Goal: Task Accomplishment & Management: Complete application form

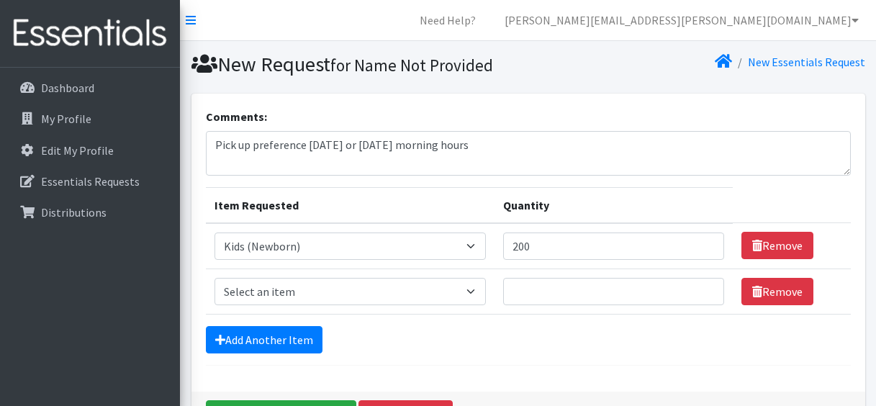
select select "451"
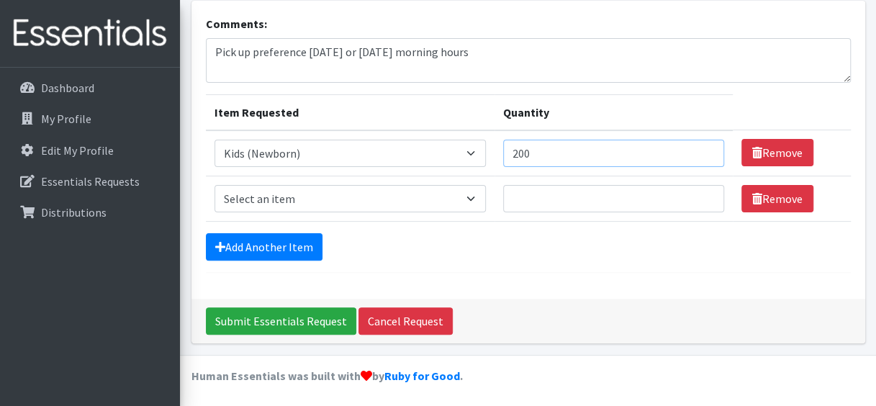
click at [538, 160] on input "200" at bounding box center [613, 153] width 221 height 27
click at [522, 154] on input "200" at bounding box center [613, 153] width 221 height 27
type input "300"
click at [466, 194] on select "Select an item Baby Formula Kids (Newborn) Kids (Preemie) Kids (Size 1) Kids (S…" at bounding box center [349, 198] width 271 height 27
select select "453"
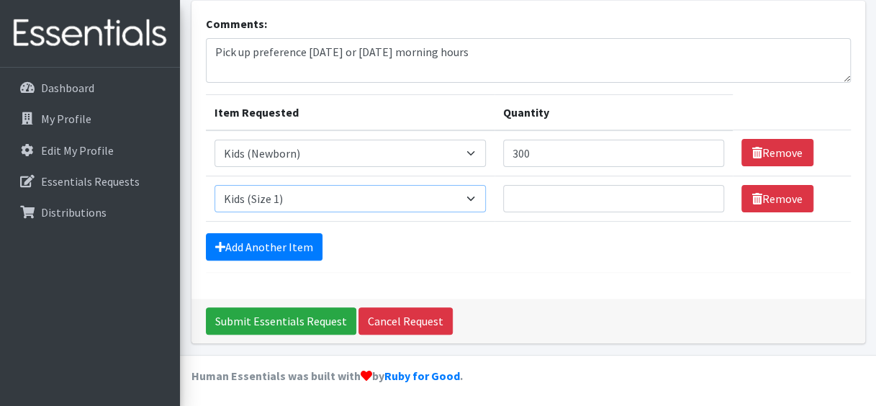
click at [214, 185] on select "Select an item Baby Formula Kids (Newborn) Kids (Preemie) Kids (Size 1) Kids (S…" at bounding box center [349, 198] width 271 height 27
click at [603, 210] on input "Quantity" at bounding box center [613, 198] width 221 height 27
click at [92, 96] on link "Dashboard" at bounding box center [90, 87] width 168 height 29
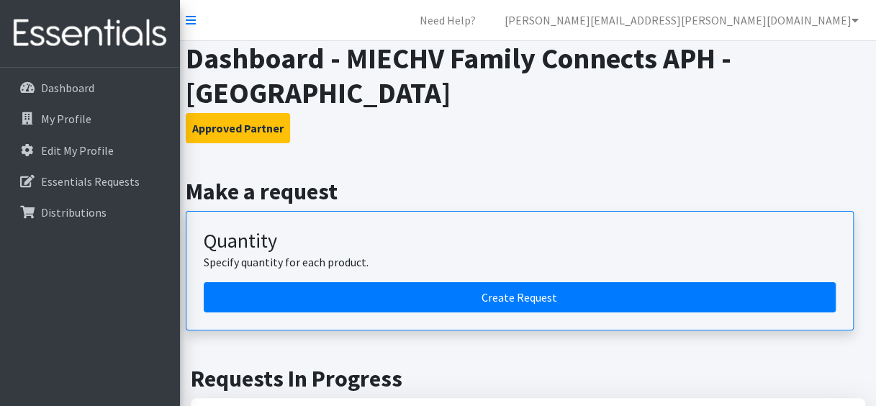
click at [103, 178] on p "Essentials Requests" at bounding box center [90, 181] width 99 height 14
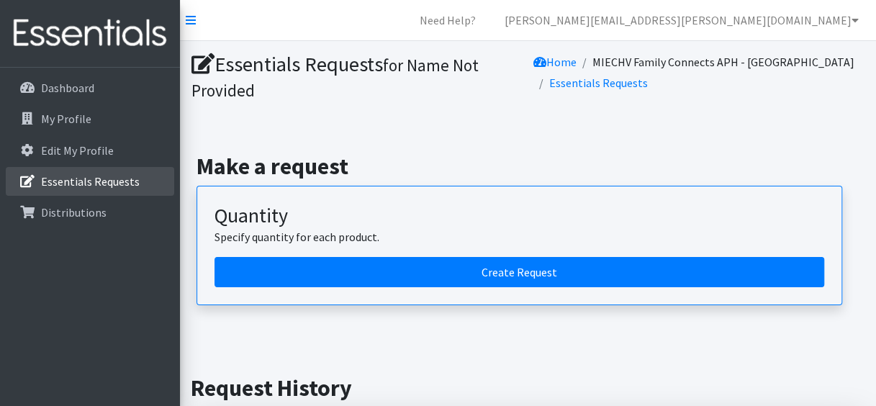
click at [103, 178] on p "Essentials Requests" at bounding box center [90, 181] width 99 height 14
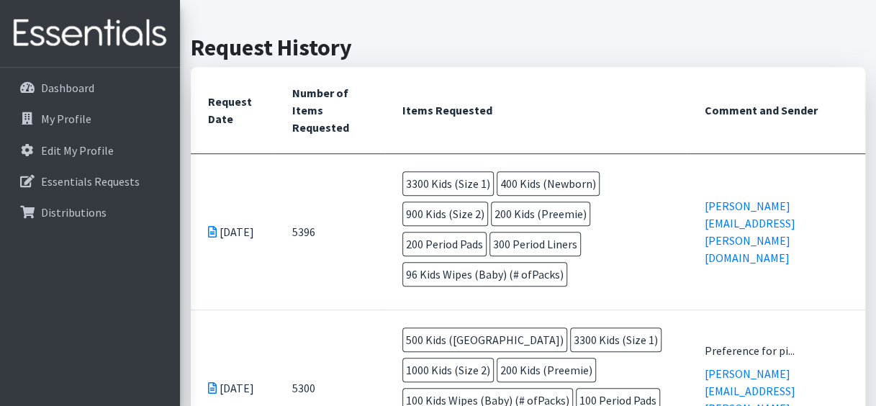
scroll to position [341, 0]
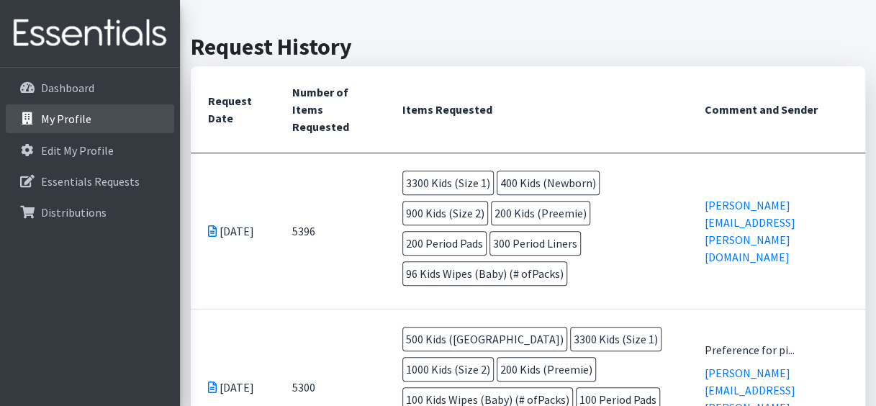
click at [69, 122] on p "My Profile" at bounding box center [66, 119] width 50 height 14
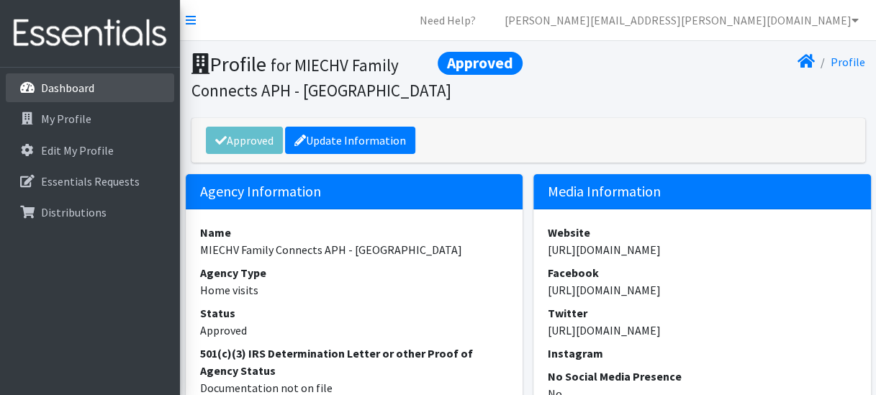
click at [102, 85] on link "Dashboard" at bounding box center [90, 87] width 168 height 29
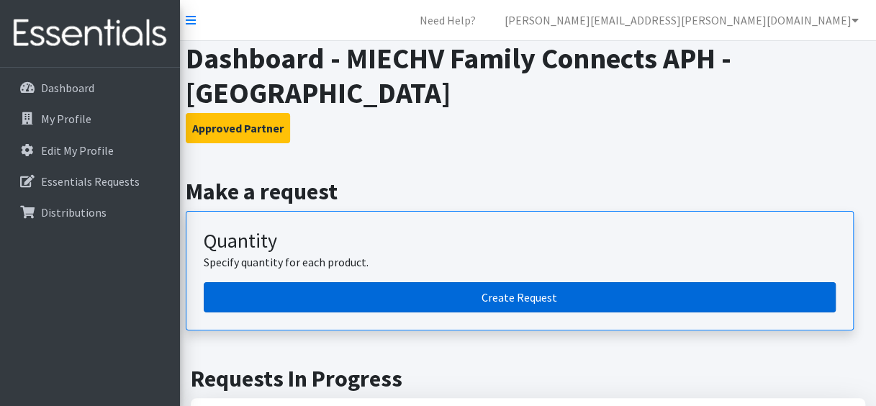
click at [419, 298] on link "Create Request" at bounding box center [520, 297] width 632 height 30
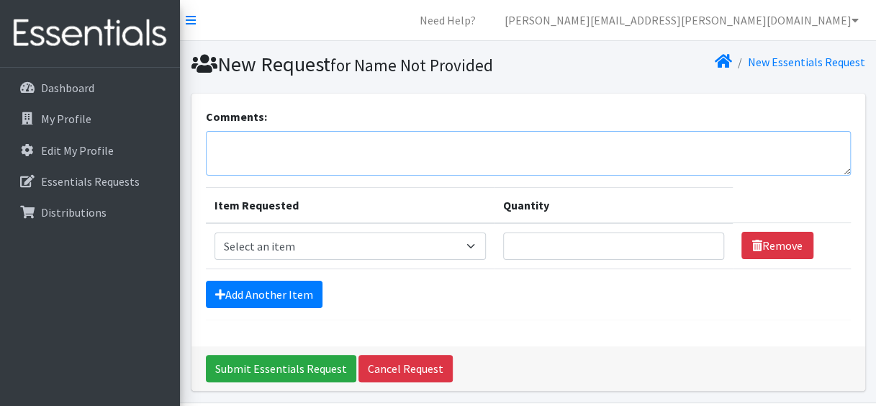
click at [353, 138] on textarea "Comments:" at bounding box center [528, 153] width 645 height 45
type textarea "Preference to pick up"
